Goal: Find specific page/section: Find specific page/section

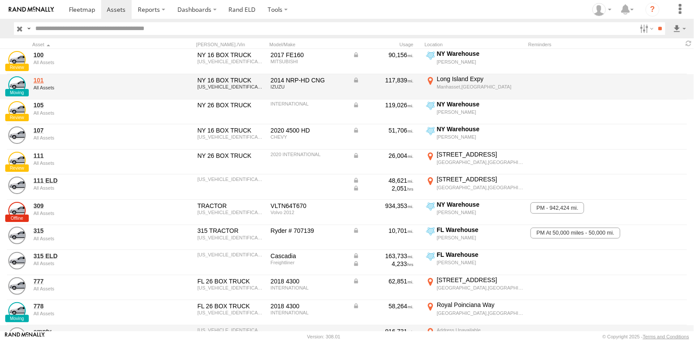
click at [35, 82] on link "101" at bounding box center [93, 80] width 119 height 8
